Goal: Task Accomplishment & Management: Manage account settings

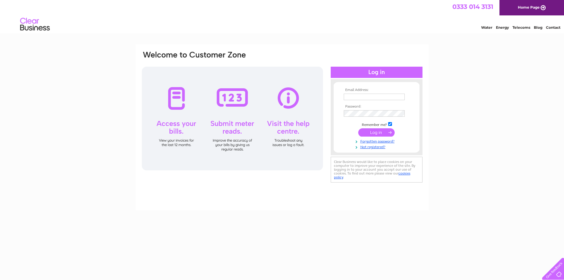
drag, startPoint x: 0, startPoint y: 0, endPoint x: 371, endPoint y: 99, distance: 383.5
click at [371, 99] on input "text" at bounding box center [374, 97] width 61 height 7
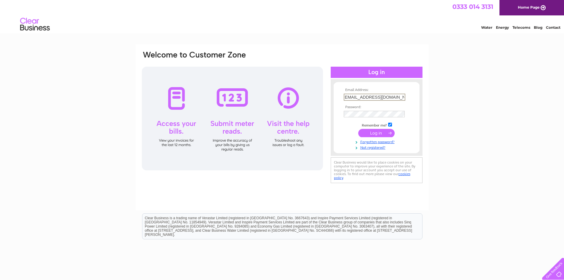
scroll to position [0, 5]
type input "mastersonopticians@outlook.com"
click at [358, 129] on input "submit" at bounding box center [376, 133] width 36 height 8
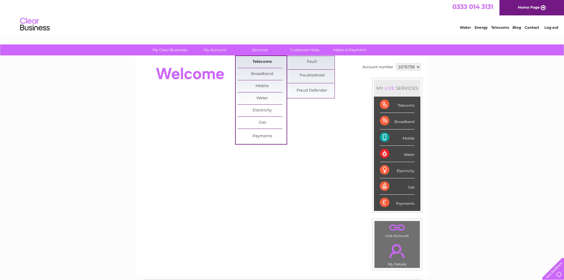
click at [259, 59] on link "Telecoms" at bounding box center [262, 62] width 49 height 12
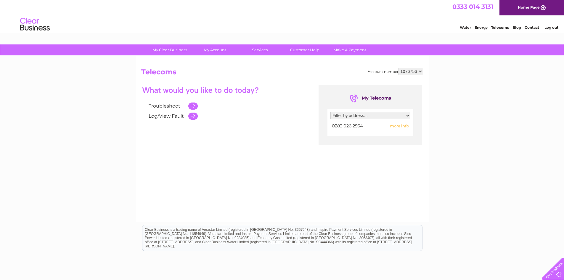
click at [371, 116] on select "Filter by address... 2 Kildare Street, Newry, County Down, BT34 1DQ" at bounding box center [371, 115] width 80 height 7
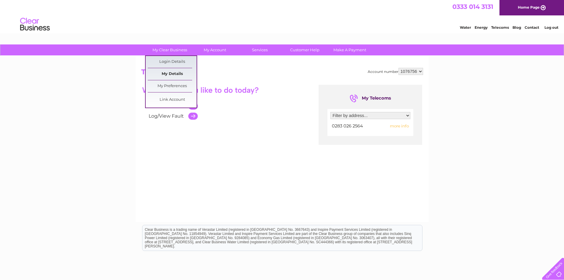
click at [176, 73] on link "My Details" at bounding box center [172, 74] width 49 height 12
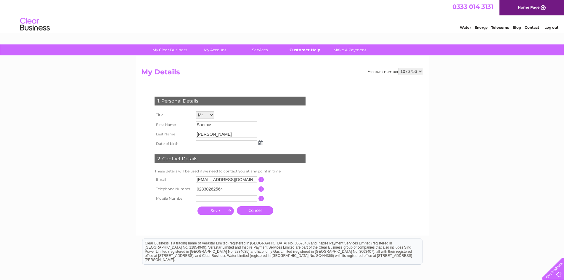
click at [307, 52] on link "Customer Help" at bounding box center [305, 49] width 49 height 11
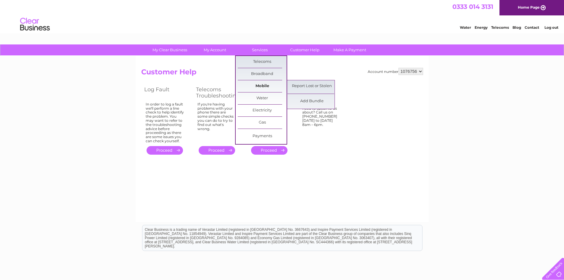
click at [261, 84] on link "Mobile" at bounding box center [262, 86] width 49 height 12
